Goal: Check status: Check status

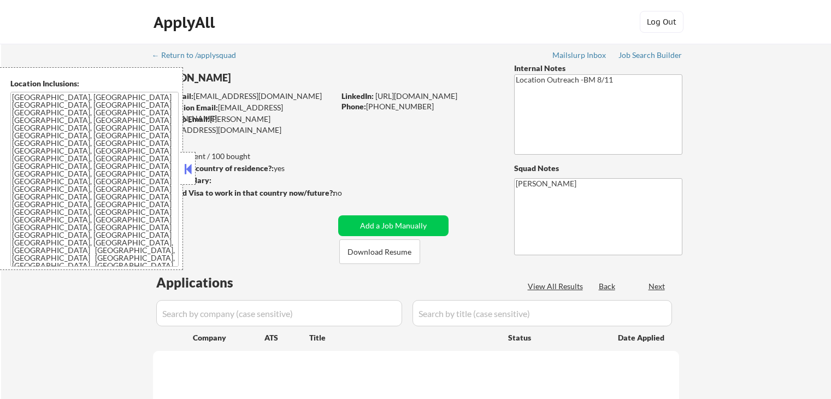
select select ""pending""
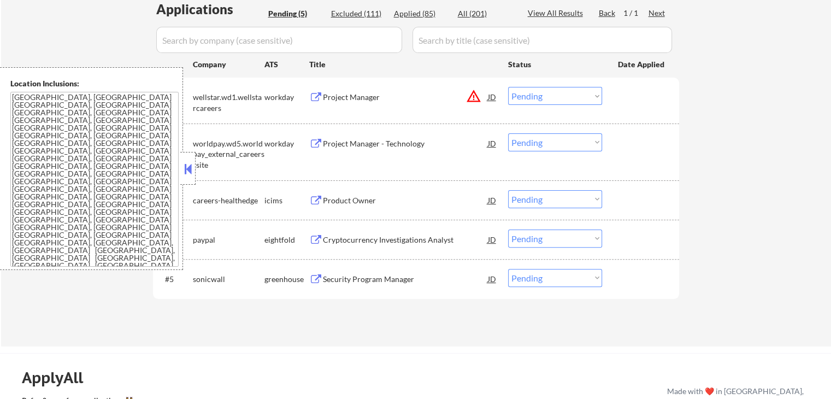
scroll to position [273, 0]
click at [335, 280] on div "Security Program Manager" at bounding box center [405, 279] width 165 height 11
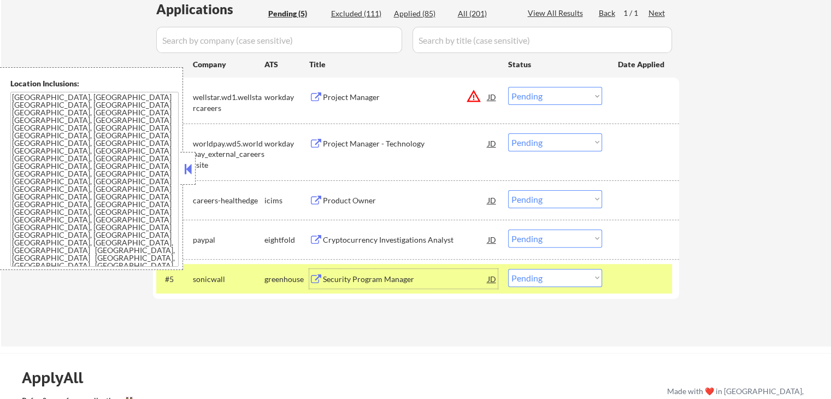
scroll to position [382, 0]
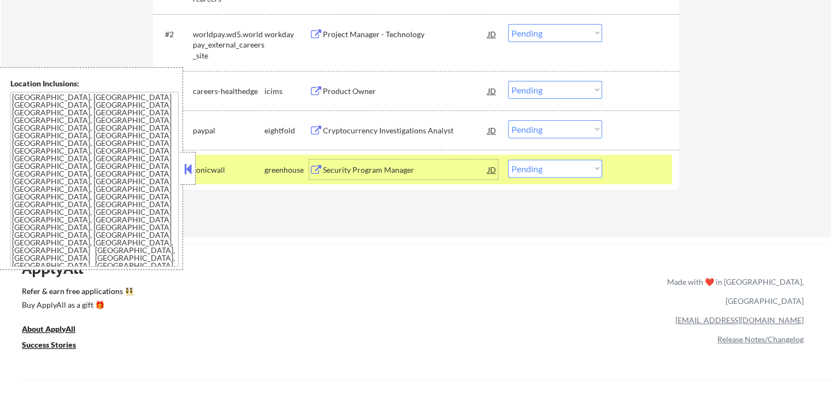
click at [544, 169] on select "Choose an option... Pending Applied Excluded (Questions) Excluded (Expired) Exc…" at bounding box center [555, 169] width 94 height 18
select select ""applied""
click at [508, 160] on select "Choose an option... Pending Applied Excluded (Questions) Excluded (Expired) Exc…" at bounding box center [555, 169] width 94 height 18
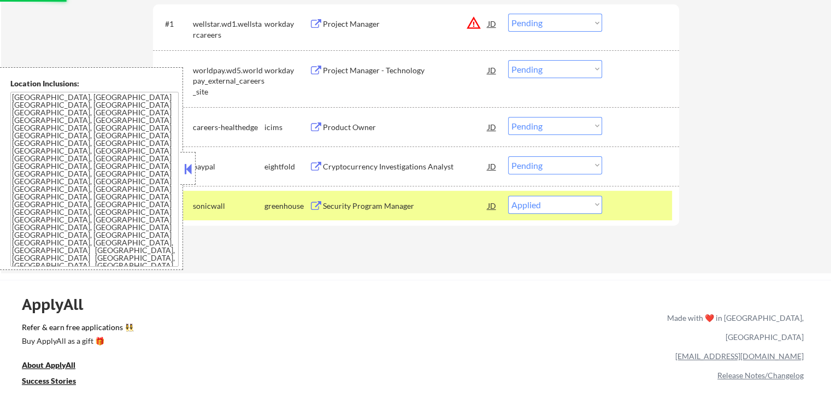
scroll to position [328, 0]
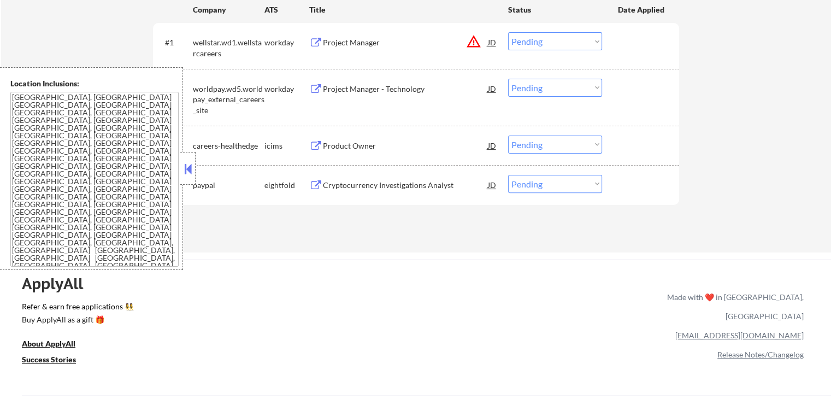
click at [545, 46] on select "Choose an option... Pending Applied Excluded (Questions) Excluded (Expired) Exc…" at bounding box center [555, 41] width 94 height 18
click at [508, 32] on select "Choose an option... Pending Applied Excluded (Questions) Excluded (Expired) Exc…" at bounding box center [555, 41] width 94 height 18
click at [355, 89] on div "Project Manager - Technology" at bounding box center [405, 89] width 165 height 11
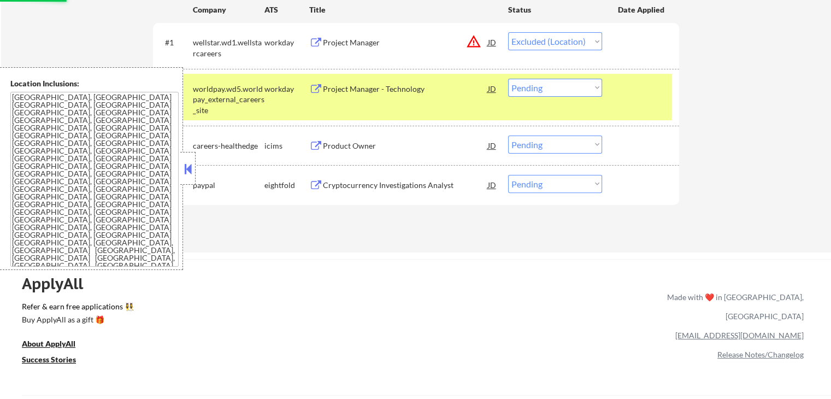
select select ""pending""
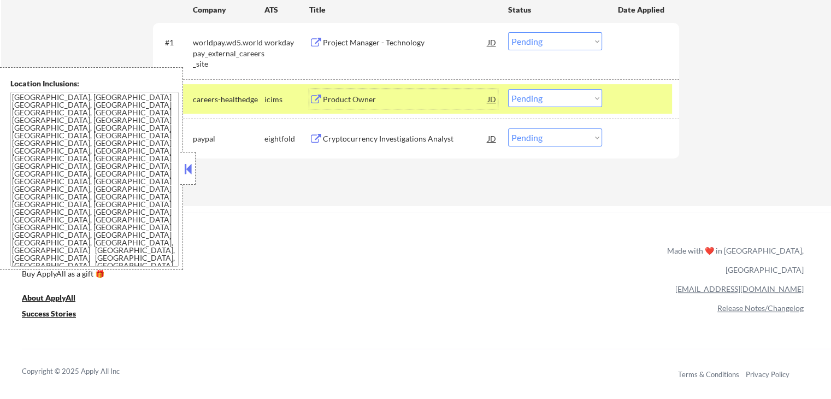
click at [339, 136] on div "Cryptocurrency Investigations Analyst" at bounding box center [405, 138] width 165 height 11
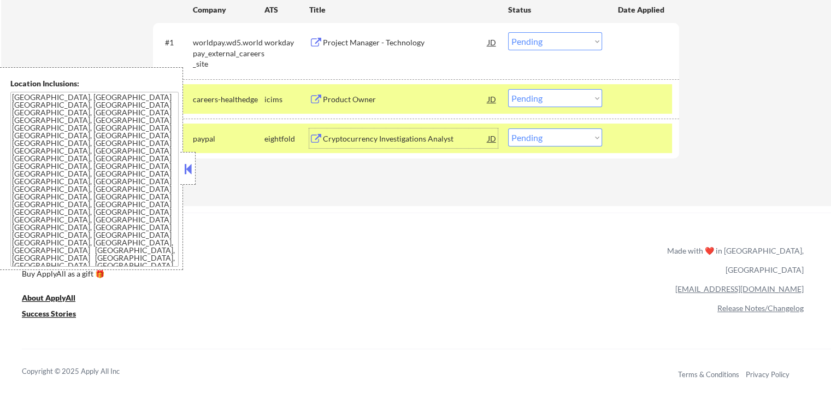
click at [567, 139] on select "Choose an option... Pending Applied Excluded (Questions) Excluded (Expired) Exc…" at bounding box center [555, 137] width 94 height 18
select select ""excluded__other_""
click at [508, 128] on select "Choose an option... Pending Applied Excluded (Questions) Excluded (Expired) Exc…" at bounding box center [555, 137] width 94 height 18
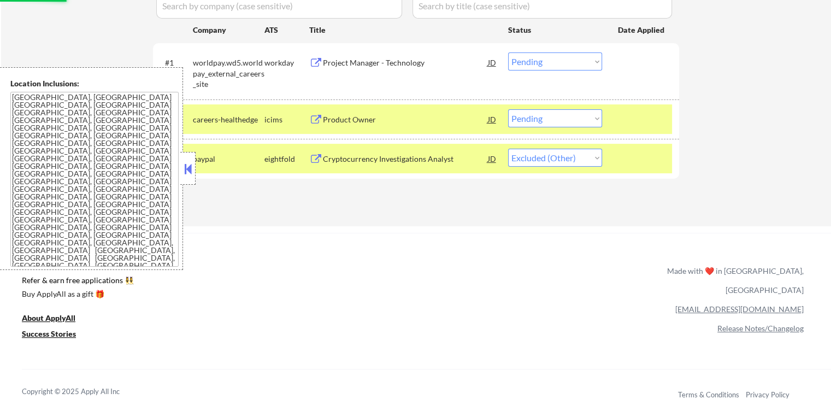
scroll to position [273, 0]
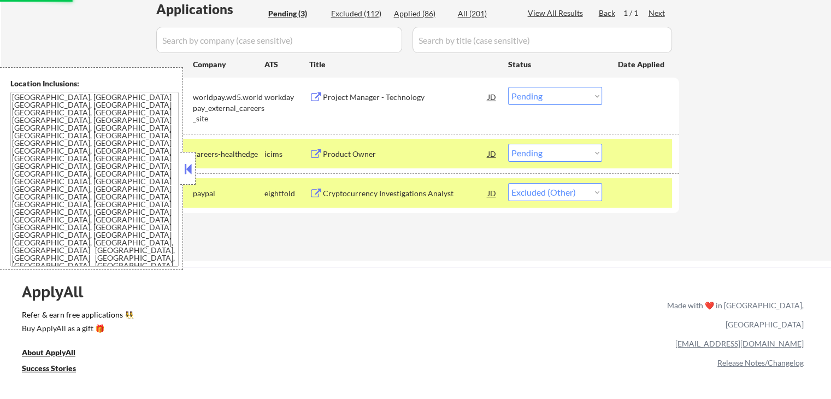
click at [352, 154] on div "Product Owner" at bounding box center [405, 154] width 165 height 11
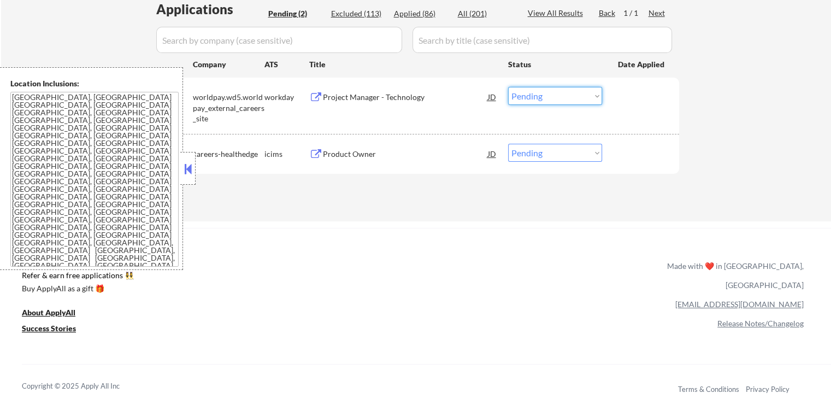
click at [567, 92] on select "Choose an option... Pending Applied Excluded (Questions) Excluded (Expired) Exc…" at bounding box center [555, 96] width 94 height 18
click at [508, 87] on select "Choose an option... Pending Applied Excluded (Questions) Excluded (Expired) Exc…" at bounding box center [555, 96] width 94 height 18
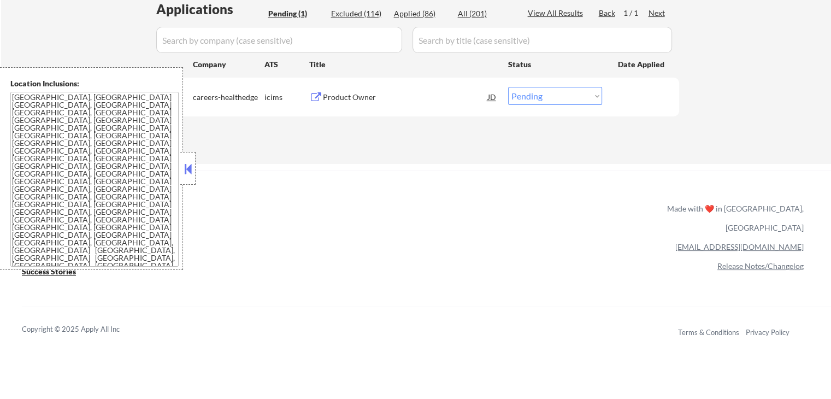
click at [548, 97] on select "Choose an option... Pending Applied Excluded (Questions) Excluded (Expired) Exc…" at bounding box center [555, 96] width 94 height 18
select select ""applied""
click at [508, 87] on select "Choose an option... Pending Applied Excluded (Questions) Excluded (Expired) Exc…" at bounding box center [555, 96] width 94 height 18
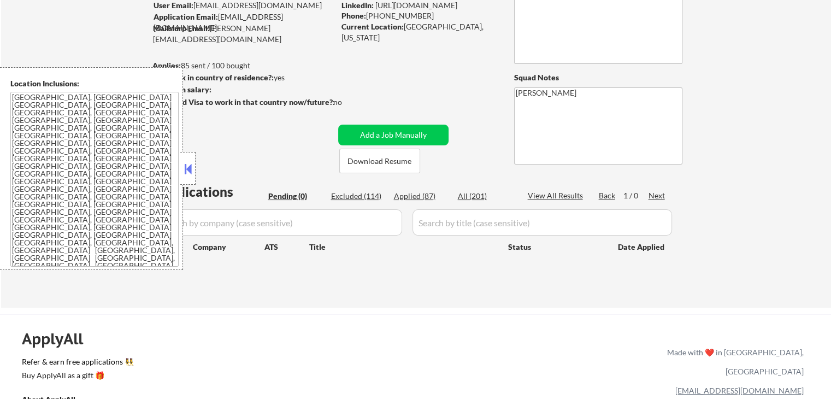
scroll to position [109, 0]
